Goal: Entertainment & Leisure: Consume media (video, audio)

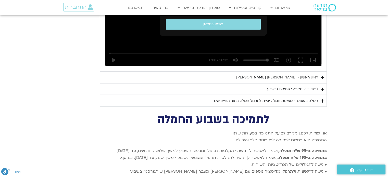
click at [306, 75] on div "ראיון ראשון - [PERSON_NAME] [PERSON_NAME]" at bounding box center [277, 78] width 82 height 6
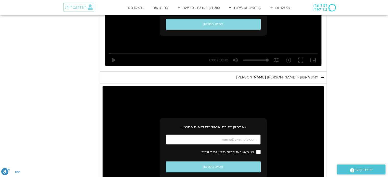
click at [241, 135] on input "כתובת אימייל" at bounding box center [213, 140] width 95 height 10
type input "[EMAIL_ADDRESS][DOMAIN_NAME]"
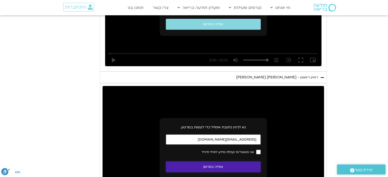
click at [221, 162] on button "צפייה בסרטון" at bounding box center [213, 167] width 95 height 11
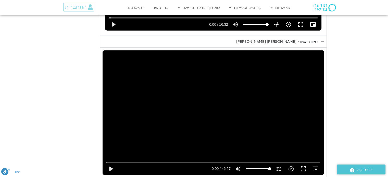
scroll to position [1273, 0]
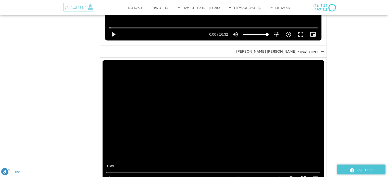
click at [111, 173] on button "play_arrow" at bounding box center [111, 179] width 12 height 12
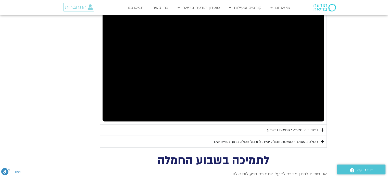
scroll to position [1341, 0]
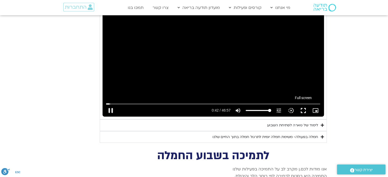
click at [304, 105] on button "fullscreen" at bounding box center [303, 111] width 12 height 12
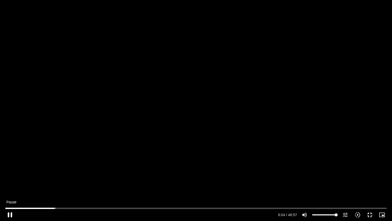
click at [10, 212] on button "pause" at bounding box center [10, 214] width 12 height 12
click at [150, 128] on div "Skip Ad 0:43 play_arrow 6:04 / 46:57 volume_up Mute tune Resolution Auto 720p s…" at bounding box center [196, 110] width 392 height 221
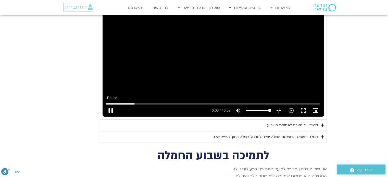
click at [112, 105] on button "pause" at bounding box center [111, 111] width 12 height 12
type input "369.247329"
